Goal: Information Seeking & Learning: Find specific fact

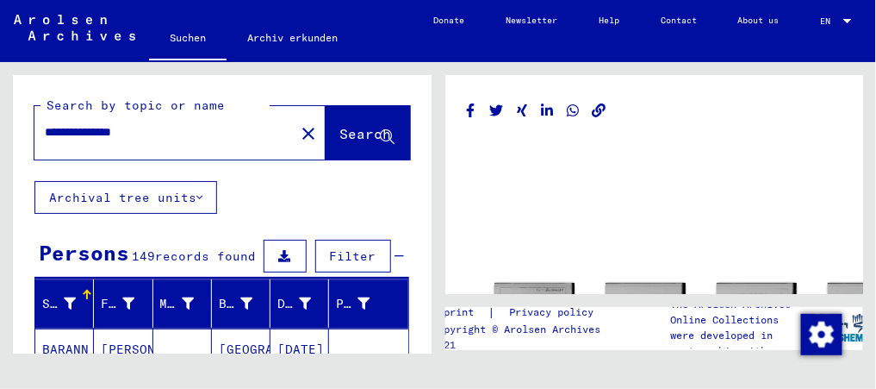
scroll to position [353, 0]
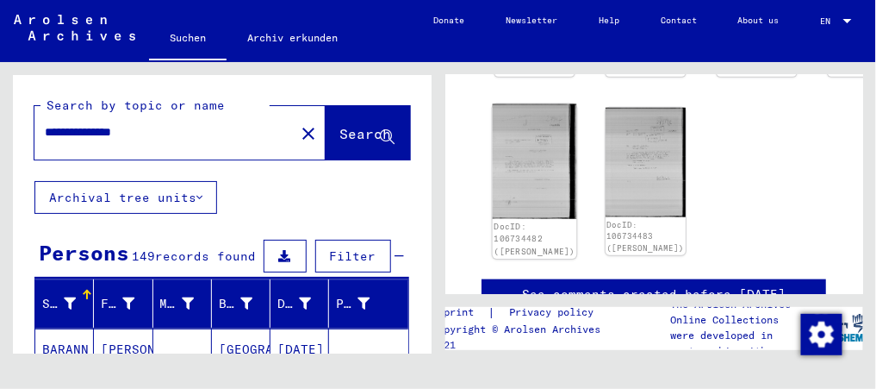
click at [511, 140] on img at bounding box center [534, 161] width 84 height 115
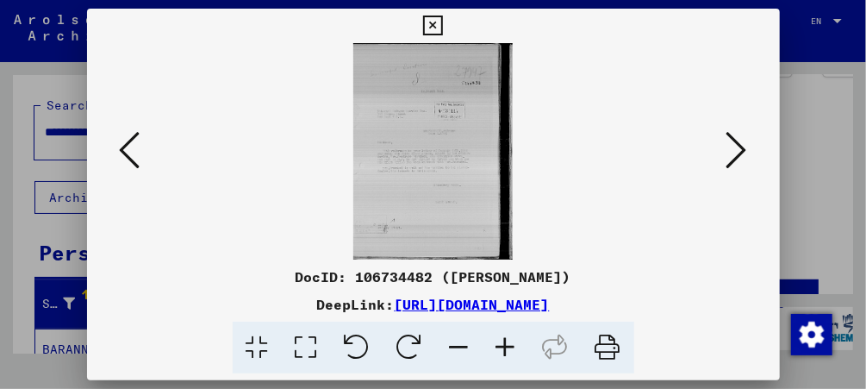
click at [731, 150] on icon at bounding box center [736, 149] width 21 height 41
click at [128, 153] on icon at bounding box center [130, 149] width 21 height 41
click at [415, 114] on img at bounding box center [434, 151] width 576 height 216
click at [737, 144] on icon at bounding box center [736, 149] width 21 height 41
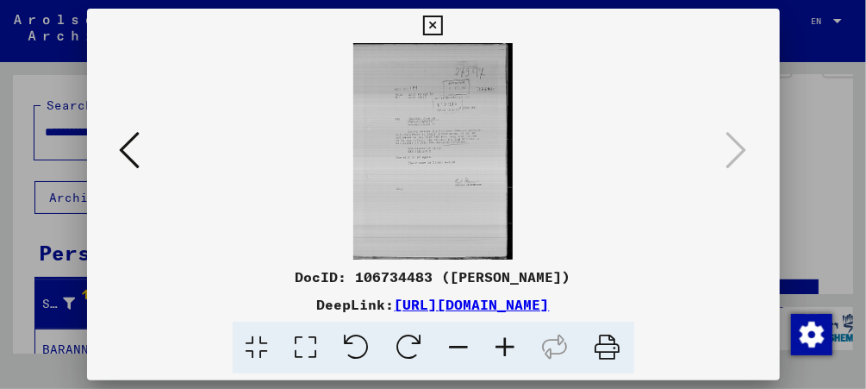
click at [434, 24] on icon at bounding box center [433, 26] width 20 height 21
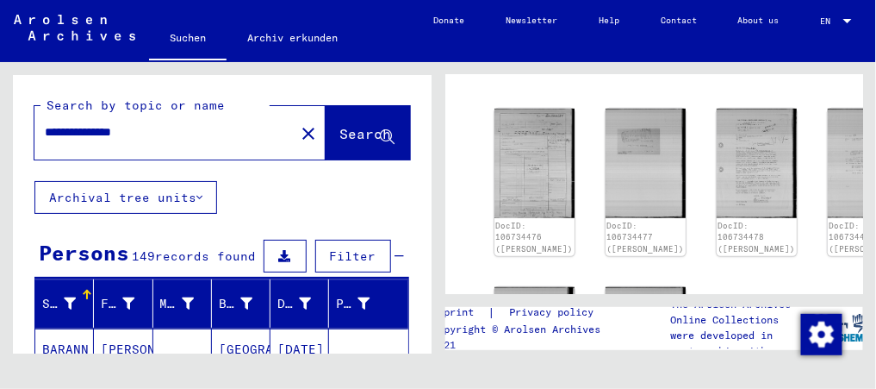
scroll to position [185, 0]
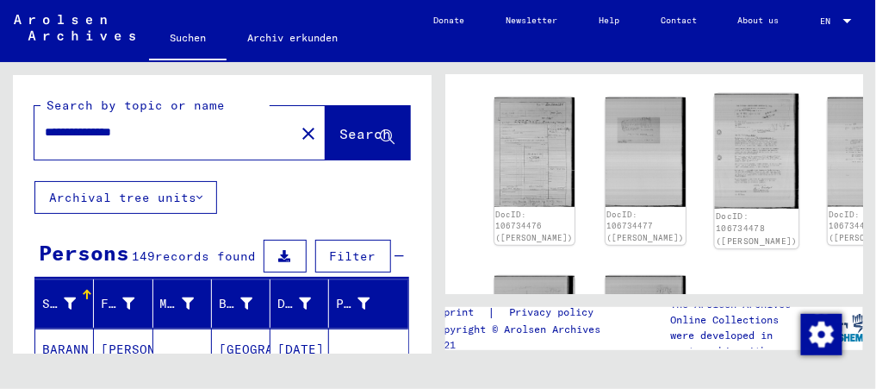
click at [715, 146] on img at bounding box center [757, 151] width 84 height 115
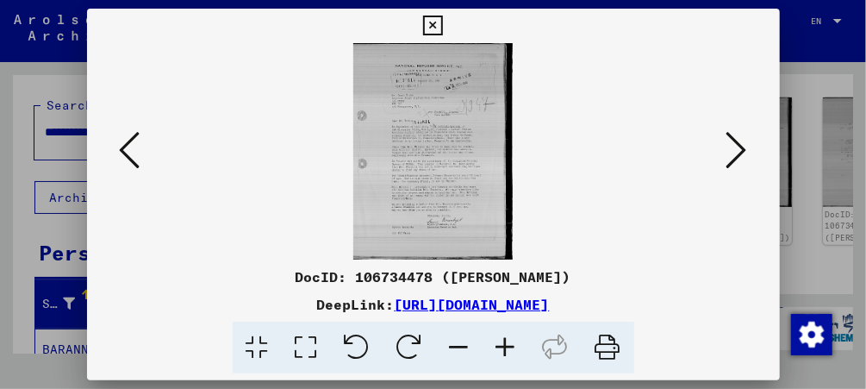
click at [467, 95] on img at bounding box center [434, 151] width 576 height 216
click at [427, 36] on button at bounding box center [433, 26] width 30 height 34
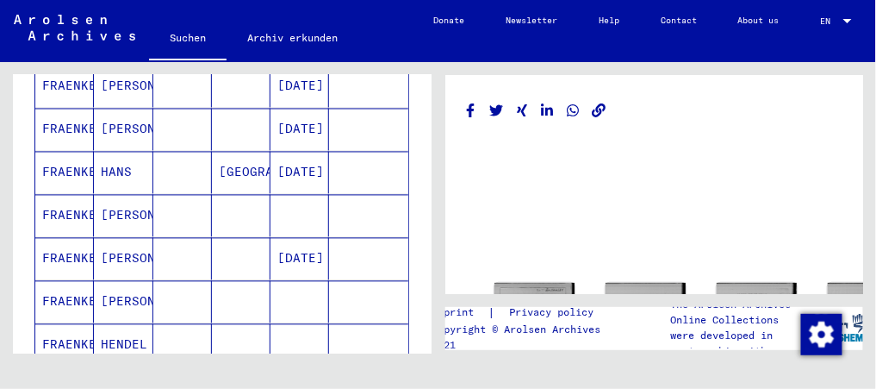
scroll to position [739, 0]
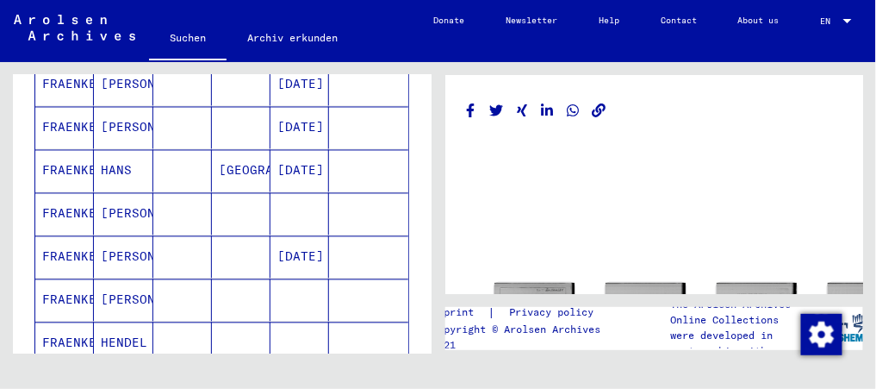
click at [295, 193] on mat-cell at bounding box center [300, 214] width 59 height 42
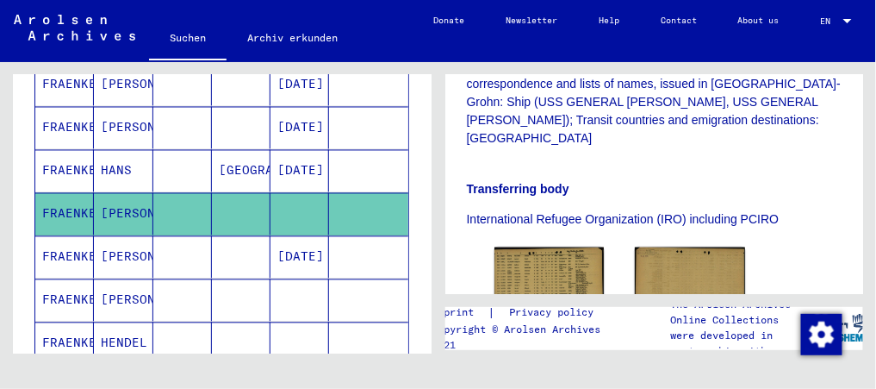
scroll to position [507, 0]
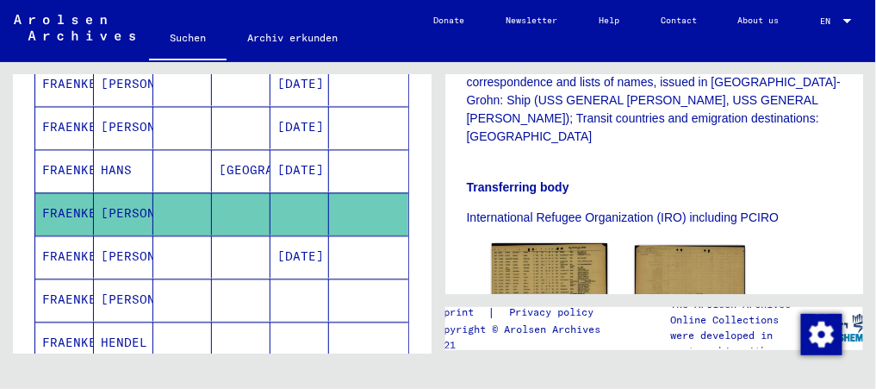
click at [545, 255] on img at bounding box center [548, 282] width 115 height 76
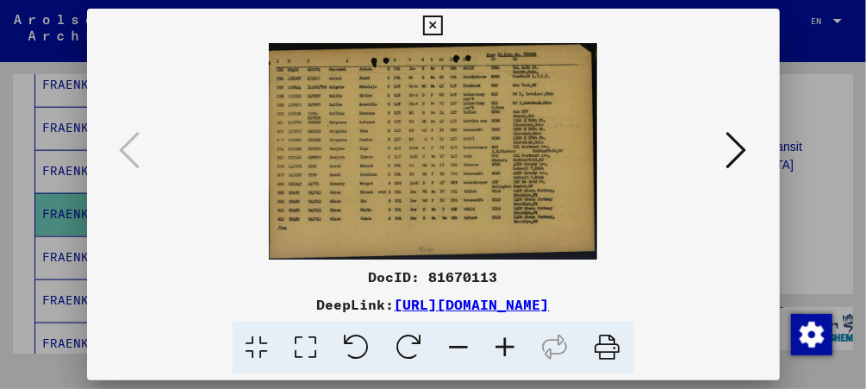
click at [497, 120] on img at bounding box center [434, 151] width 576 height 216
click at [742, 146] on icon at bounding box center [736, 149] width 21 height 41
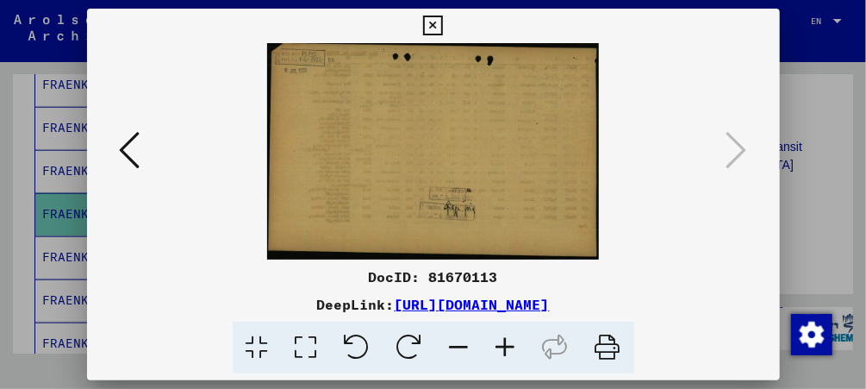
click at [436, 28] on icon at bounding box center [433, 26] width 20 height 21
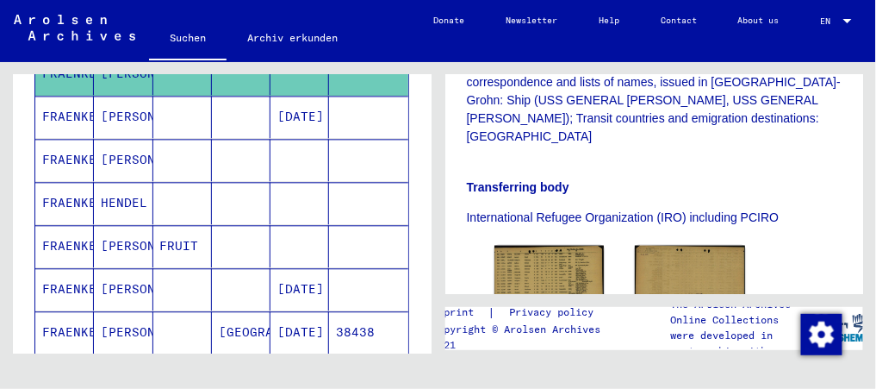
scroll to position [886, 0]
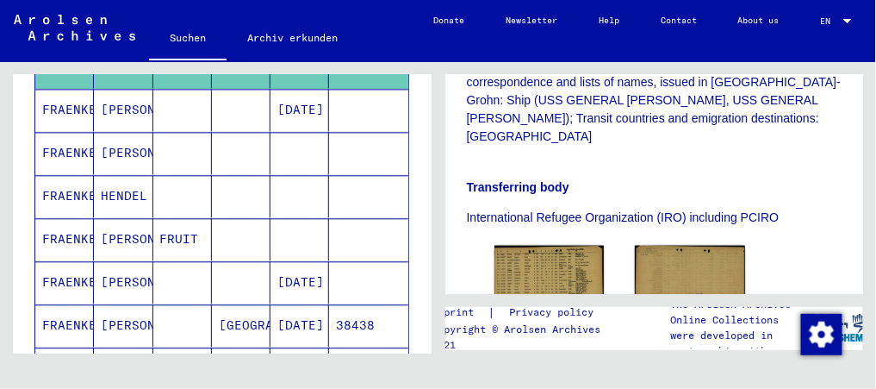
click at [159, 265] on mat-cell at bounding box center [182, 282] width 59 height 42
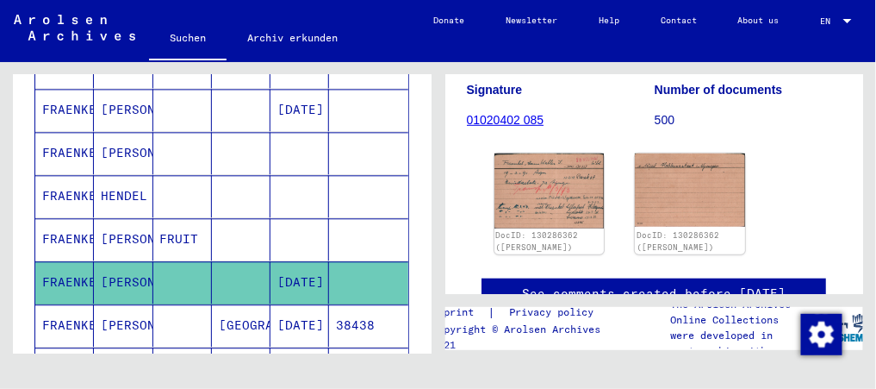
scroll to position [242, 0]
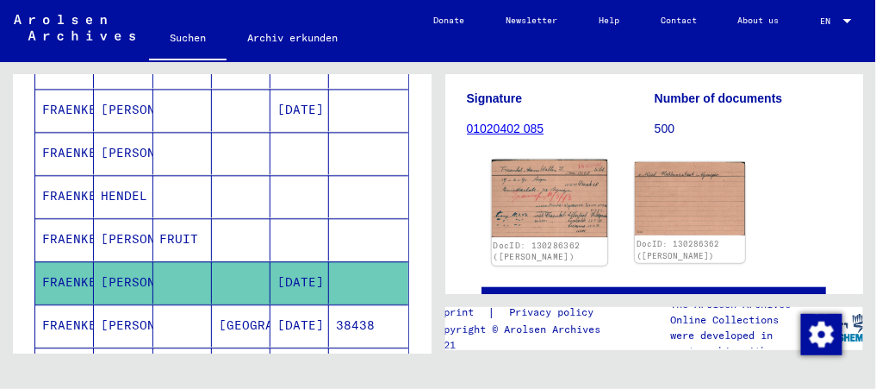
click at [539, 166] on img at bounding box center [548, 198] width 115 height 78
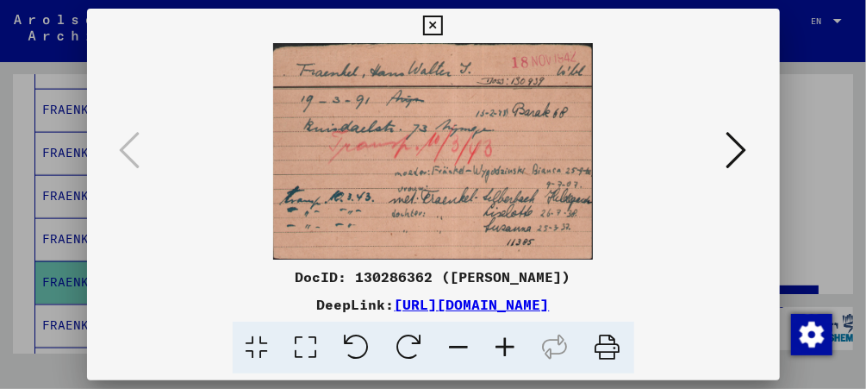
click at [473, 197] on img at bounding box center [434, 151] width 576 height 216
click at [752, 153] on button at bounding box center [736, 151] width 31 height 49
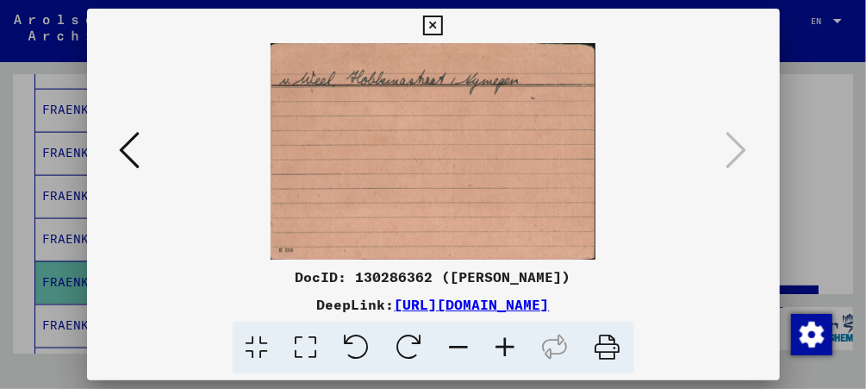
click at [431, 27] on icon at bounding box center [433, 26] width 20 height 21
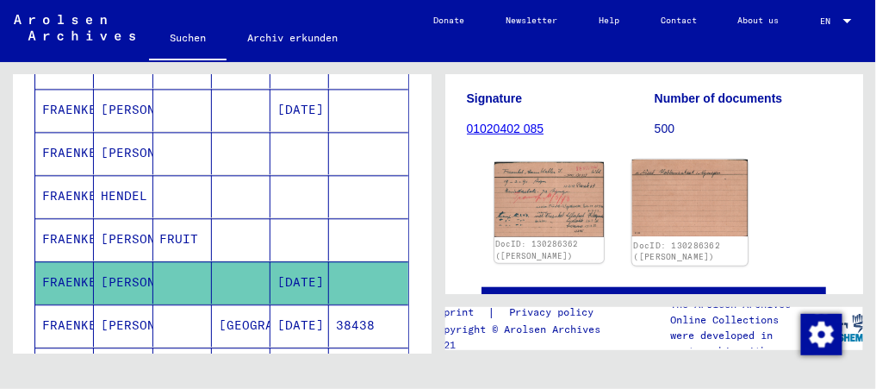
click at [676, 173] on img at bounding box center [690, 197] width 115 height 77
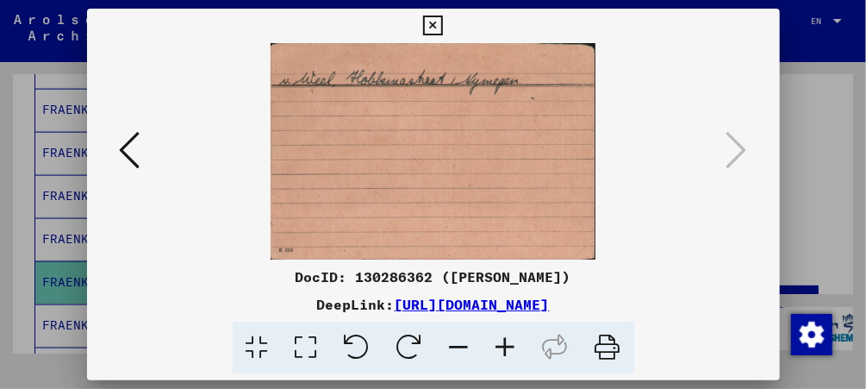
click at [434, 28] on icon at bounding box center [433, 26] width 20 height 21
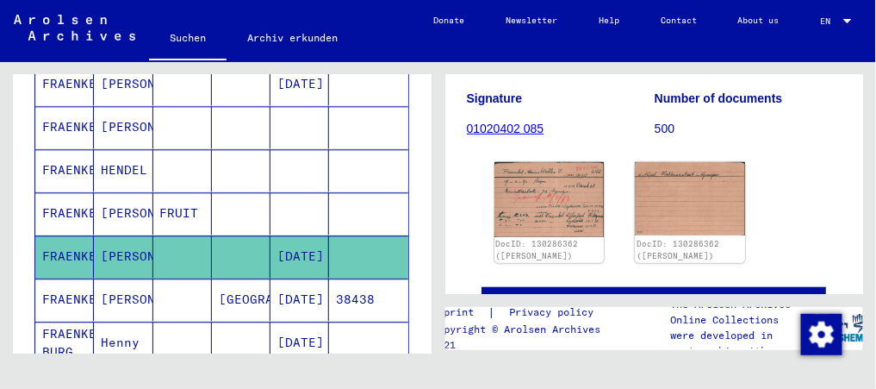
scroll to position [914, 0]
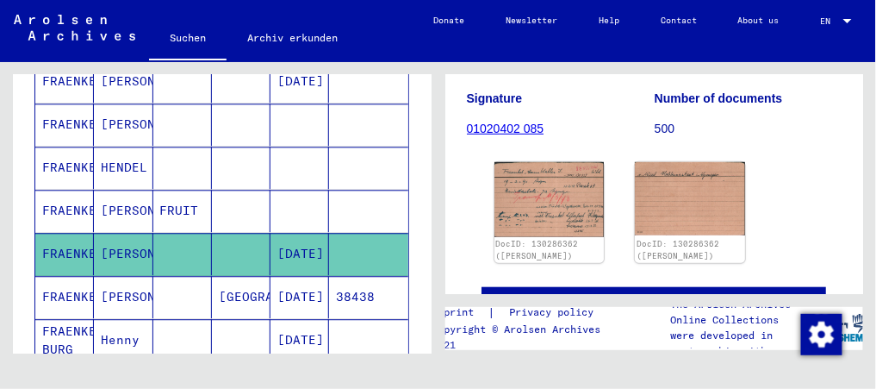
click at [153, 276] on mat-cell at bounding box center [182, 297] width 59 height 42
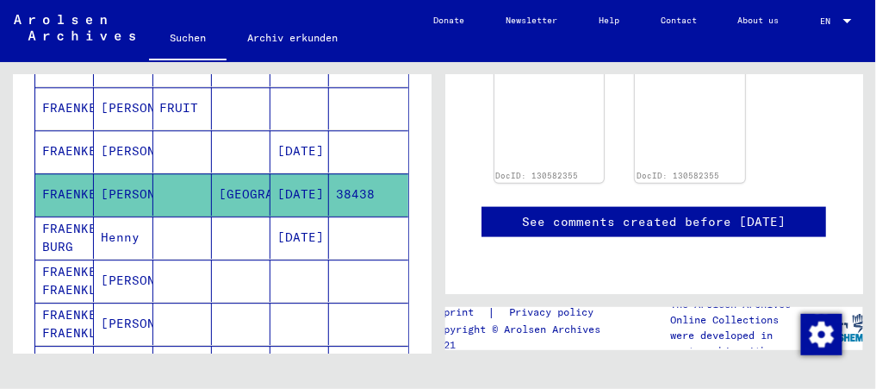
scroll to position [1019, 0]
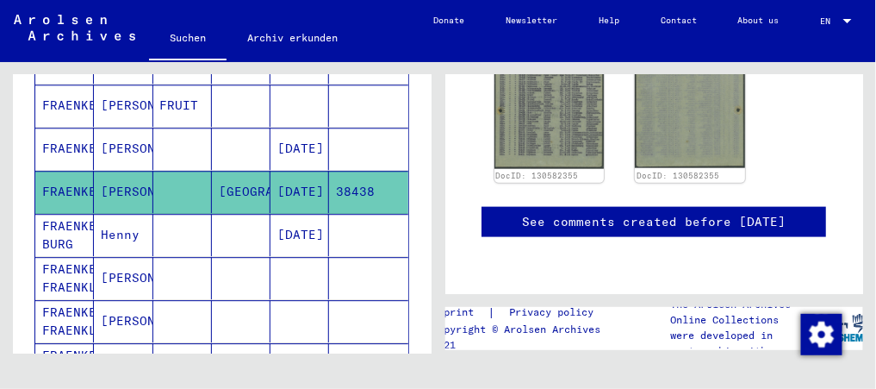
click at [122, 278] on mat-cell "[PERSON_NAME]" at bounding box center [123, 278] width 59 height 42
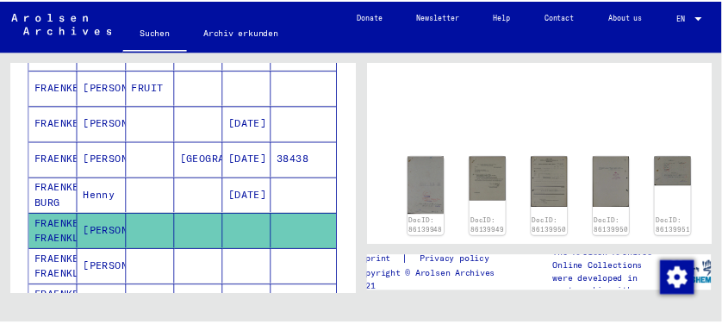
scroll to position [95, 0]
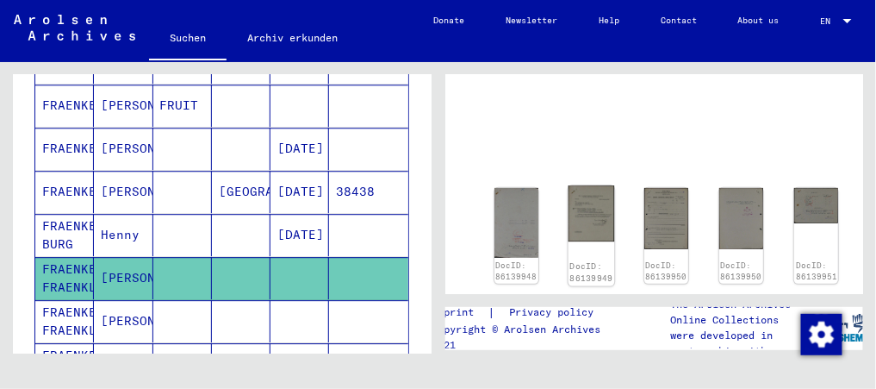
click at [582, 211] on img at bounding box center [591, 213] width 47 height 56
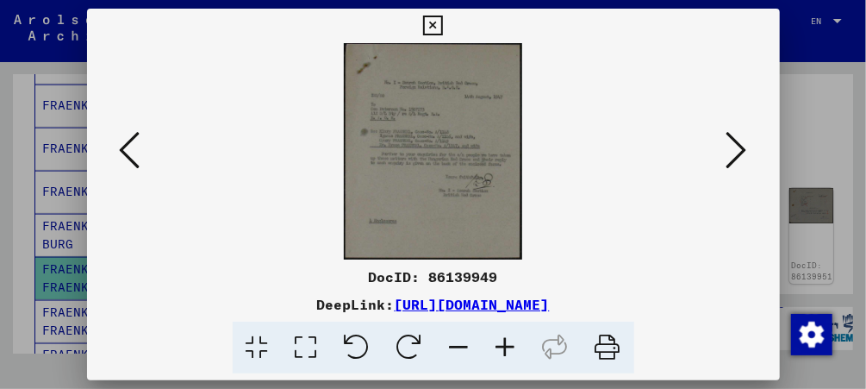
drag, startPoint x: 582, startPoint y: 211, endPoint x: 427, endPoint y: 122, distance: 178.4
click at [427, 122] on img at bounding box center [434, 151] width 576 height 216
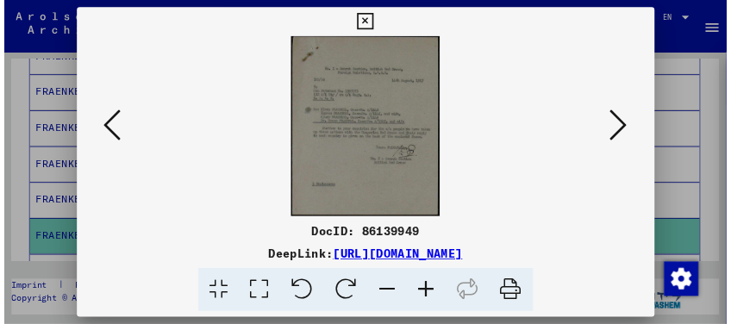
scroll to position [1025, 0]
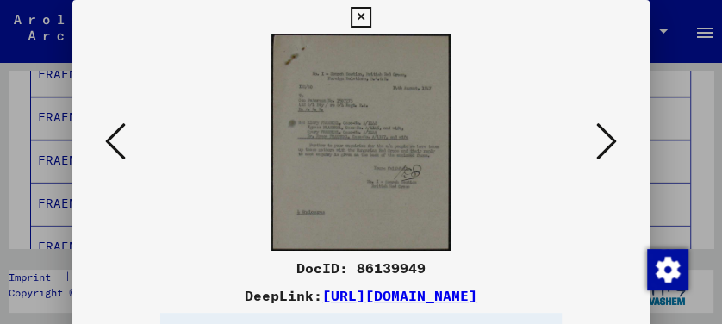
click at [606, 148] on icon at bounding box center [606, 141] width 21 height 41
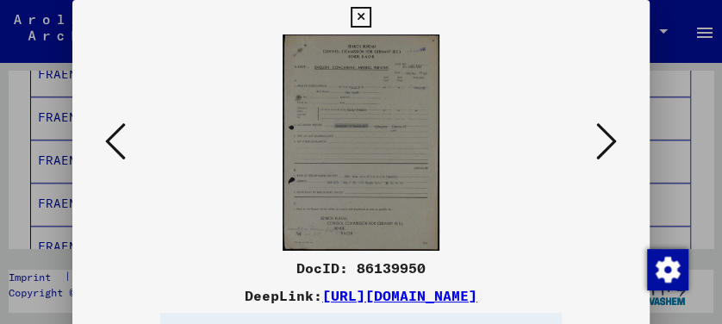
click at [606, 148] on icon at bounding box center [606, 141] width 21 height 41
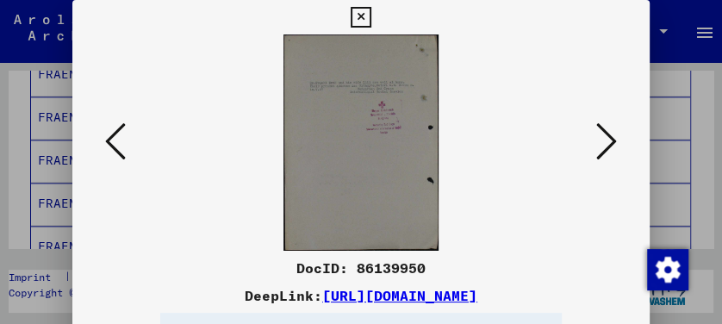
click at [606, 148] on icon at bounding box center [606, 141] width 21 height 41
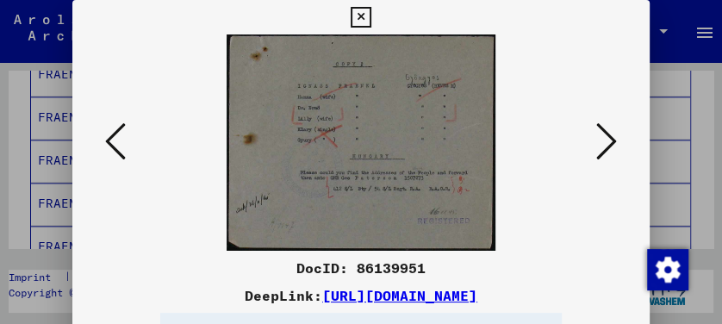
click at [606, 148] on icon at bounding box center [606, 141] width 21 height 41
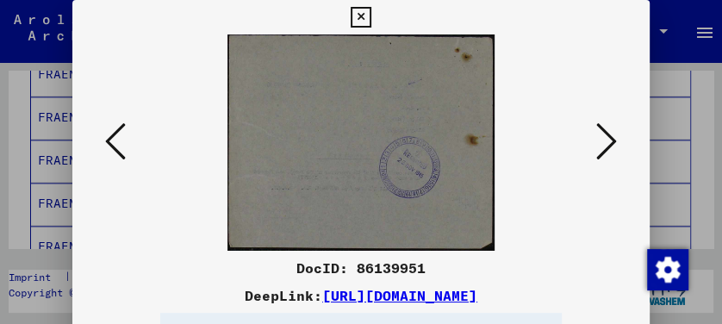
click at [606, 148] on icon at bounding box center [606, 141] width 21 height 41
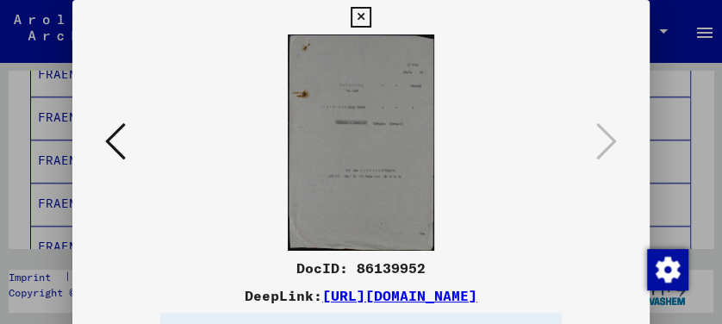
click at [362, 17] on icon at bounding box center [361, 17] width 20 height 21
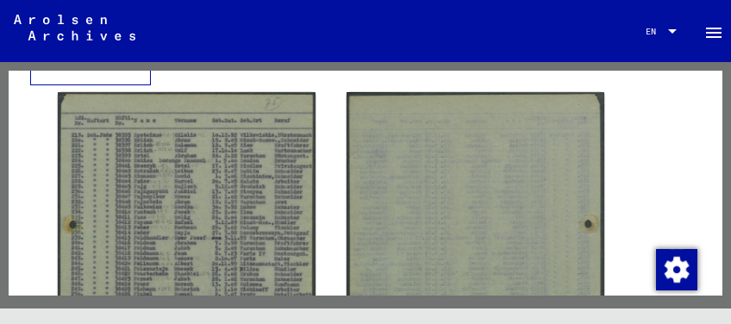
scroll to position [323, 0]
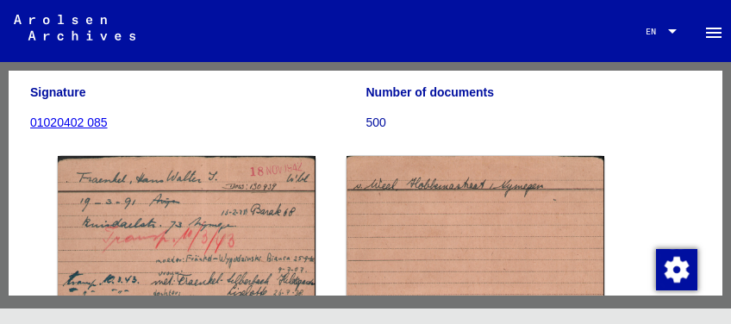
scroll to position [213, 0]
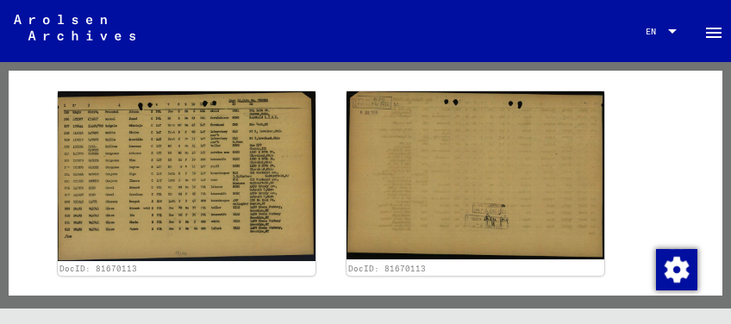
scroll to position [562, 0]
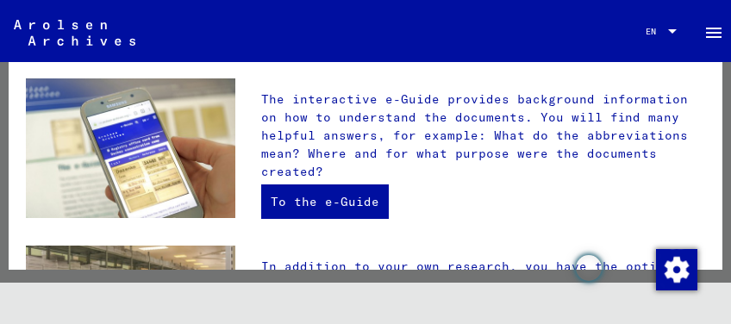
scroll to position [445, 0]
click at [165, 246] on img at bounding box center [130, 316] width 209 height 140
drag, startPoint x: 165, startPoint y: 242, endPoint x: 175, endPoint y: 252, distance: 14.6
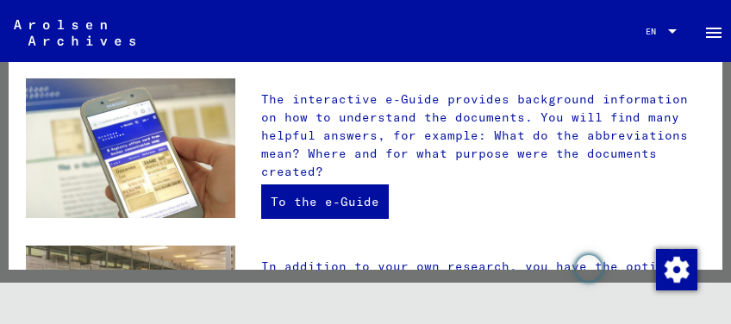
click at [175, 252] on img at bounding box center [130, 316] width 209 height 140
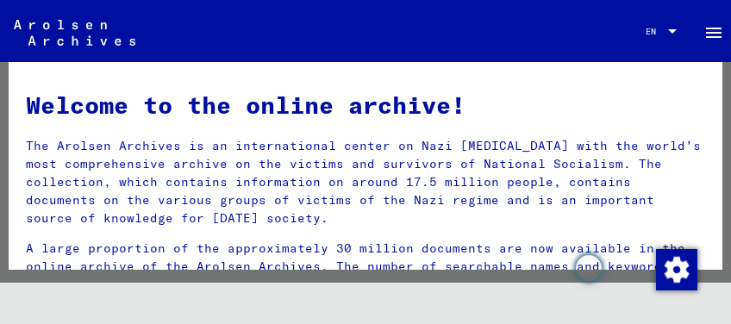
scroll to position [0, 0]
